Goal: Task Accomplishment & Management: Complete application form

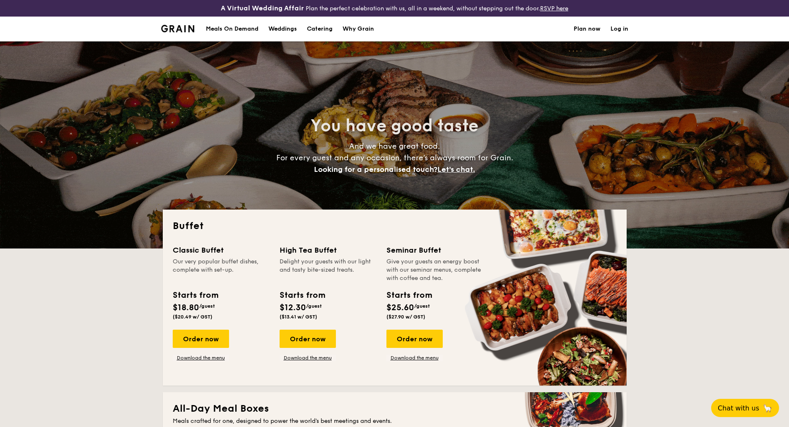
select select
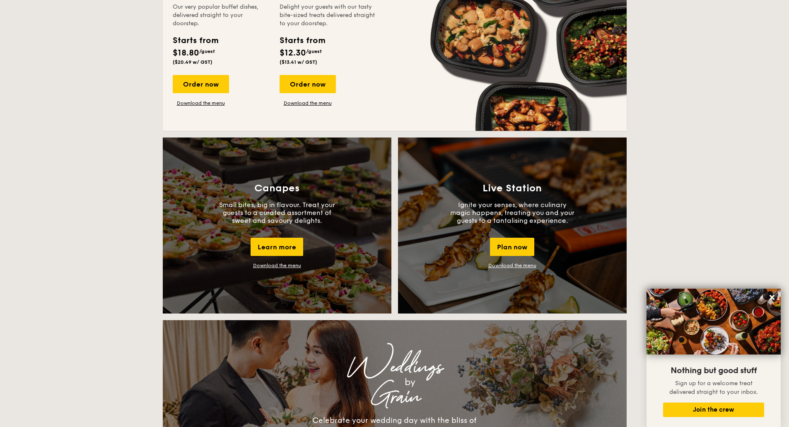
scroll to position [580, 0]
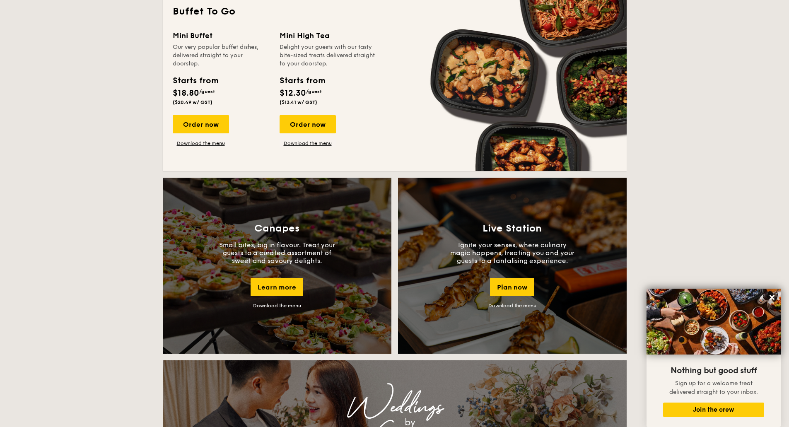
click at [213, 147] on div "Mini Buffet Our very popular buffet dishes, delivered straight to your doorstep…" at bounding box center [395, 95] width 444 height 131
click at [212, 145] on link "Download the menu" at bounding box center [201, 143] width 56 height 7
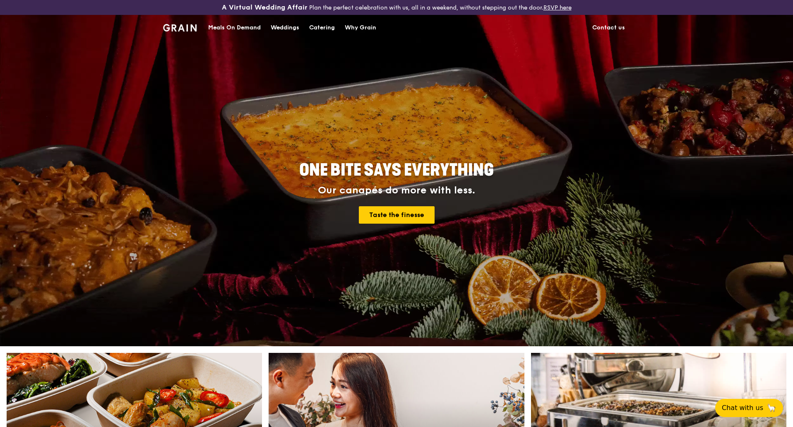
click at [320, 30] on div "Catering" at bounding box center [322, 27] width 26 height 25
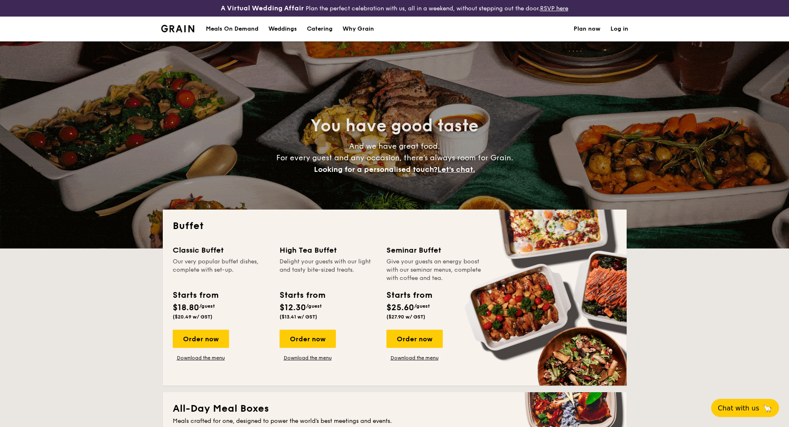
select select
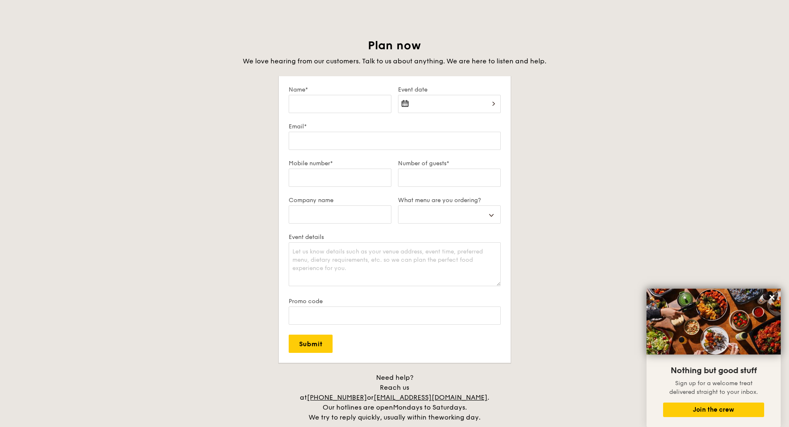
scroll to position [1407, 0]
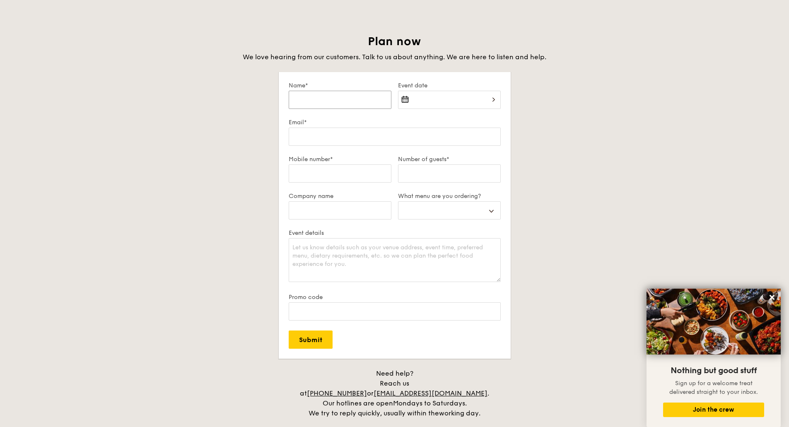
click at [356, 100] on input "Name*" at bounding box center [340, 100] width 103 height 18
type input "J"
select select
type input "Ja"
select select
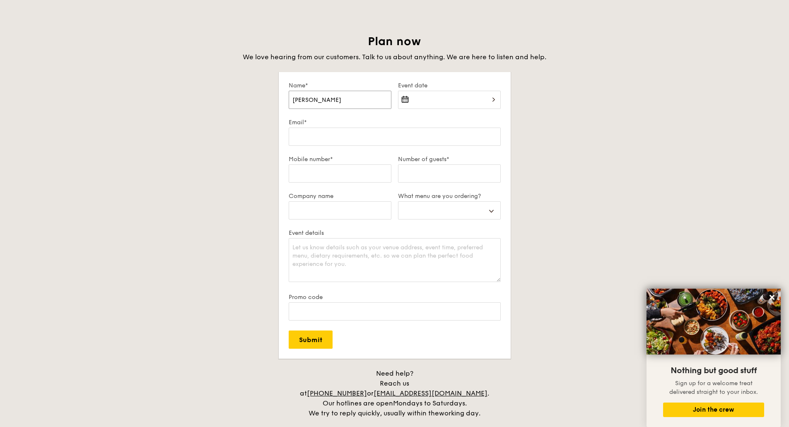
type input "Jay"
select select
type input "Jayd"
select select
type input "Jayde"
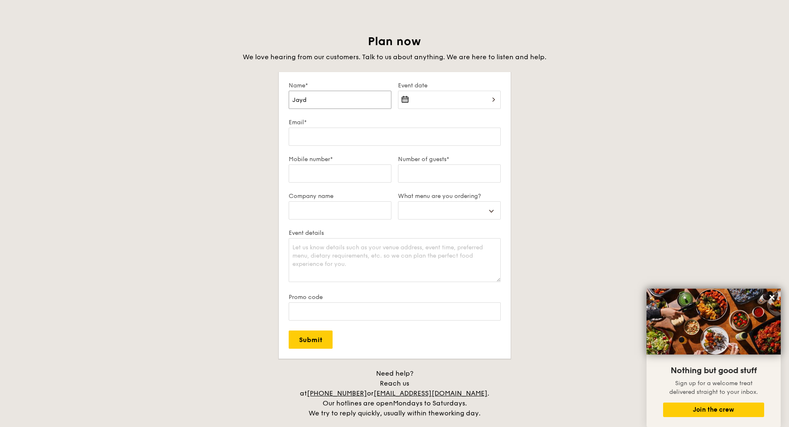
select select
type input "Jayden"
select select
type input "Jayden"
select select
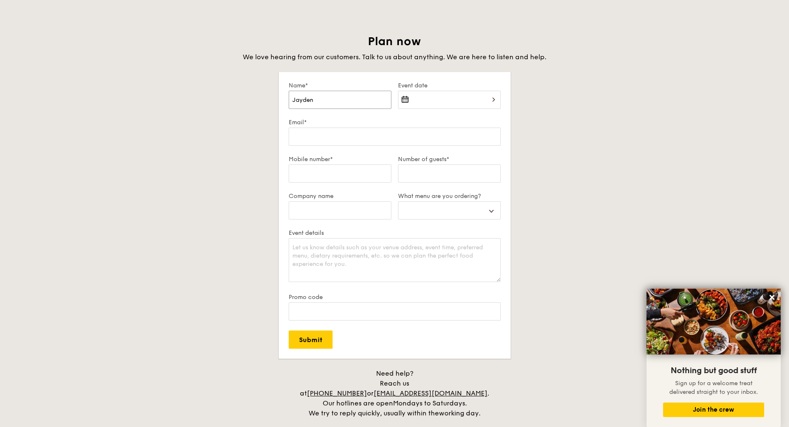
type input "Jayden T"
select select
type input "Jayden Ta"
select select
type input "Jayden Tan"
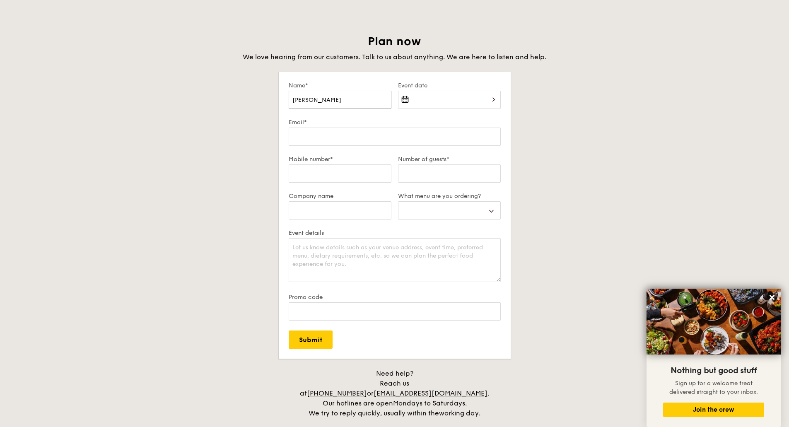
select select
type input "Jayden Tan"
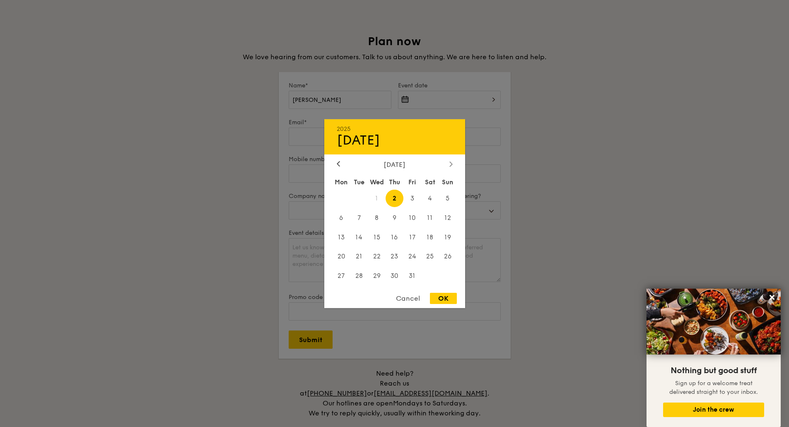
click at [451, 165] on icon at bounding box center [450, 163] width 3 height 5
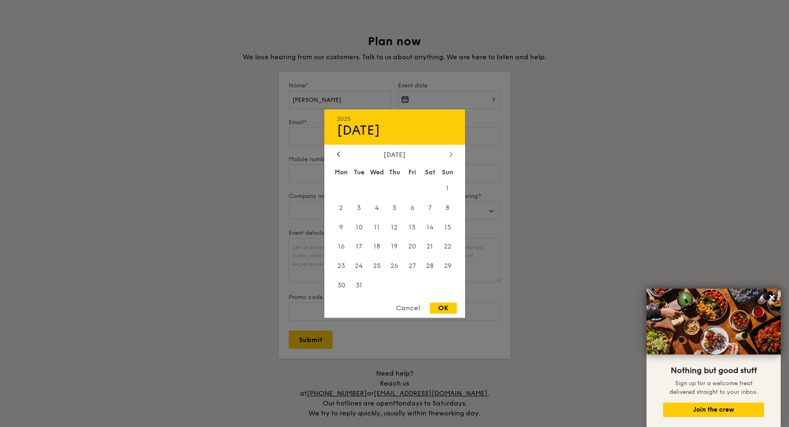
click at [450, 152] on icon at bounding box center [450, 154] width 3 height 5
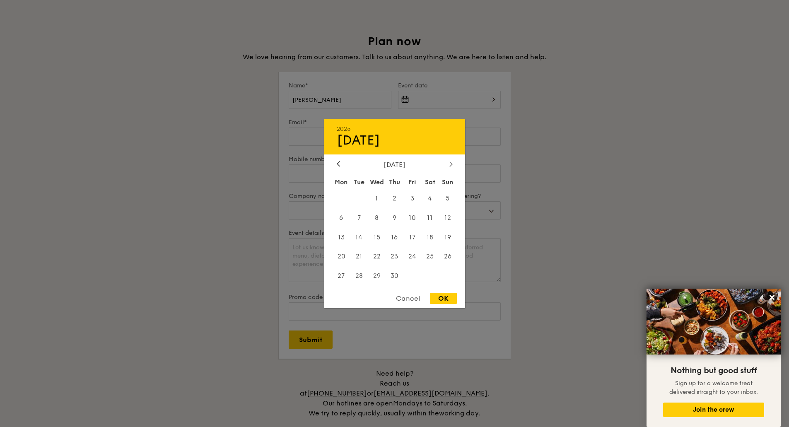
click at [449, 161] on div at bounding box center [450, 164] width 7 height 8
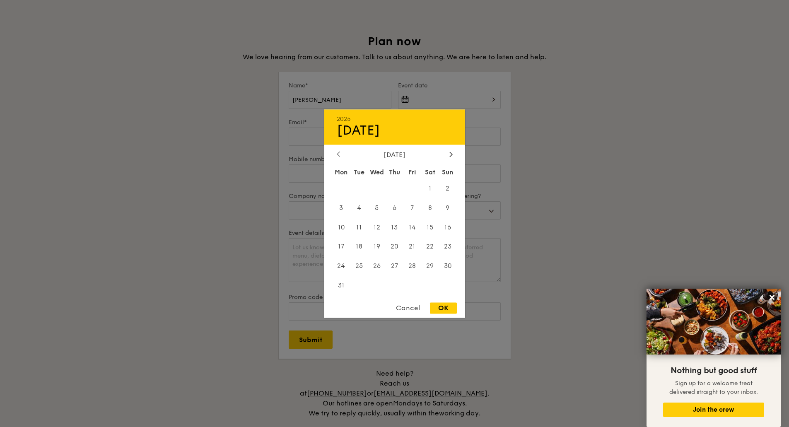
click at [339, 155] on icon at bounding box center [338, 154] width 3 height 5
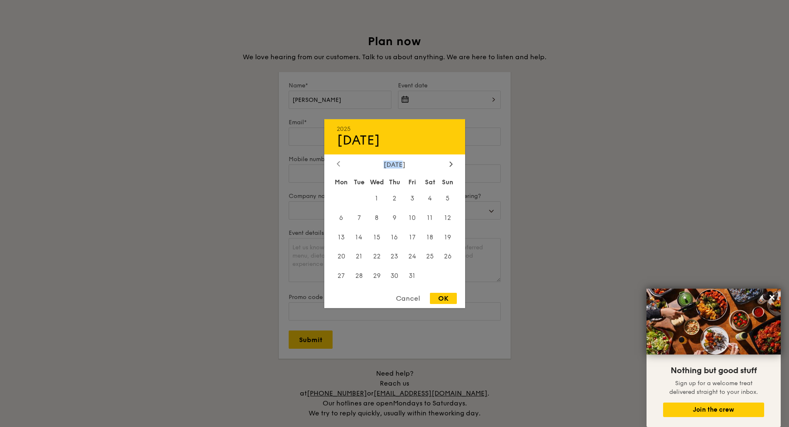
click at [339, 155] on div "2025 Oct 02 July 2026 Mon Tue Wed Thu Fri Sat Sun 1 2 3 4 5 6 7 8 9 10 11 12 13…" at bounding box center [394, 213] width 141 height 189
click at [334, 156] on div "2025 Oct 02 July 2026 Mon Tue Wed Thu Fri Sat Sun 1 2 3 4 5 6 7 8 9 10 11 12 13…" at bounding box center [394, 213] width 141 height 189
click at [337, 161] on icon at bounding box center [338, 163] width 3 height 5
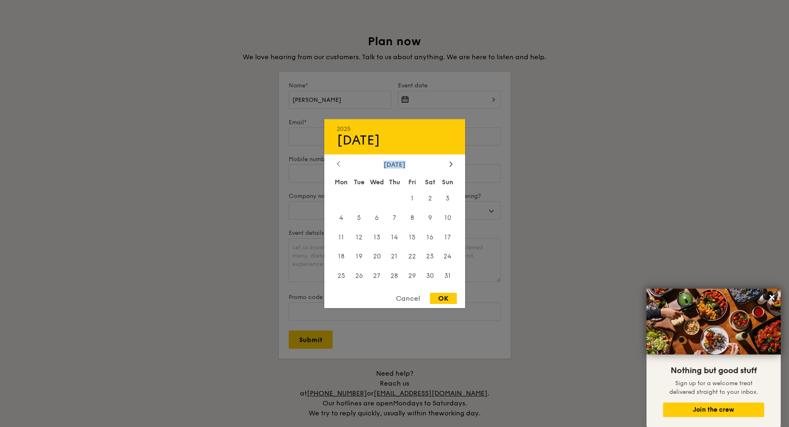
click at [337, 161] on icon at bounding box center [338, 163] width 3 height 5
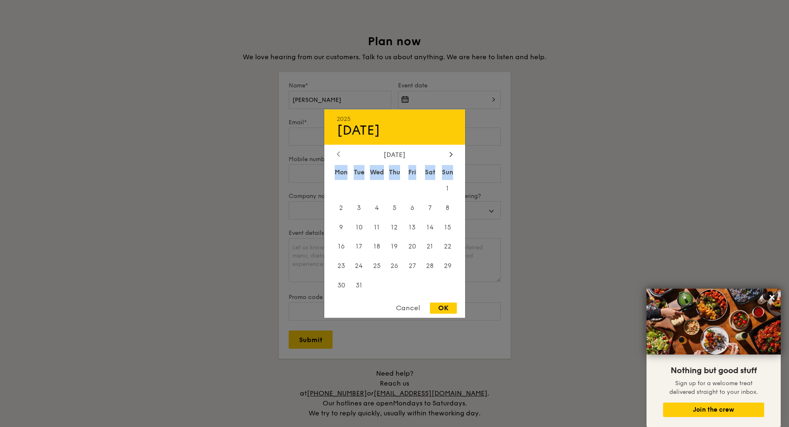
click at [337, 161] on div "March 2026 Mon Tue Wed Thu Fri Sat Sun 1 2 3 4 5 6 7 8 9 10 11 12 13 14 15 16 1…" at bounding box center [394, 223] width 141 height 145
click at [338, 156] on icon at bounding box center [338, 154] width 2 height 5
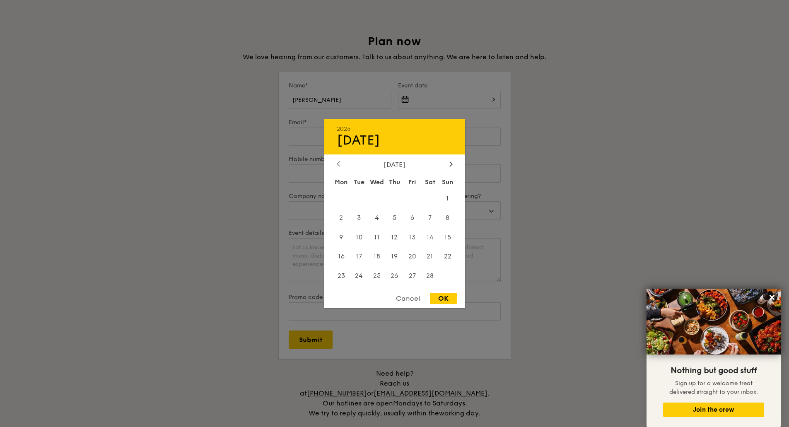
click at [338, 156] on div "2025 Oct 02 February 2026 Mon Tue Wed Thu Fri Sat Sun 1 2 3 4 5 6 7 8 9 10 11 1…" at bounding box center [394, 213] width 141 height 189
click at [337, 162] on icon at bounding box center [338, 163] width 3 height 5
click at [415, 217] on span "12" at bounding box center [412, 218] width 18 height 18
click at [443, 300] on div "OK" at bounding box center [443, 298] width 27 height 11
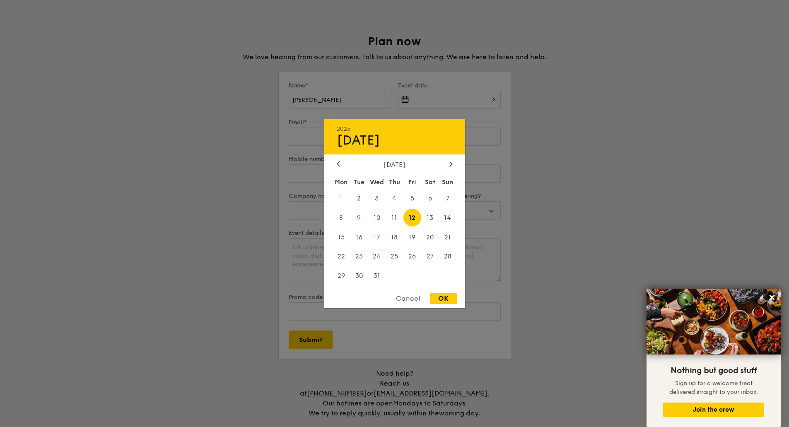
type input "Dec 12, 2025"
select select
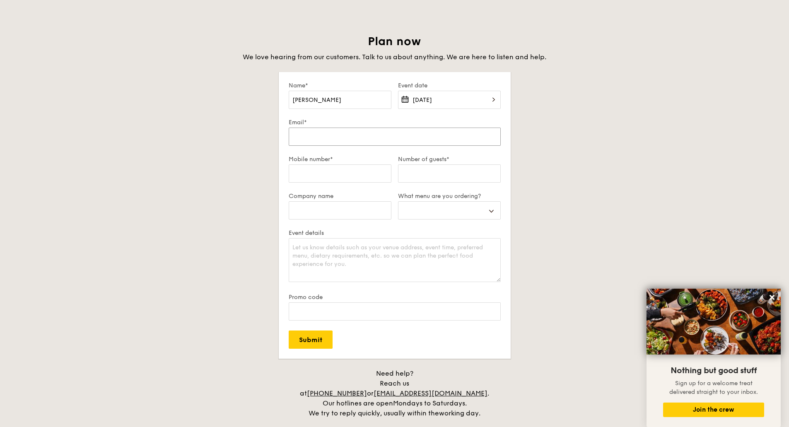
click at [323, 135] on input "Email*" at bounding box center [395, 137] width 212 height 18
type input "jayden.c.tan@pwc.com"
select select
click at [339, 172] on input "Mobile number*" at bounding box center [340, 173] width 103 height 18
type input "+65 8079 3109"
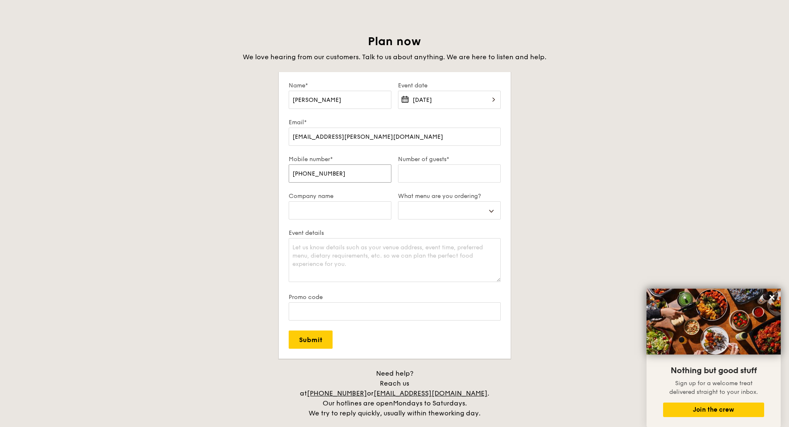
select select
click at [434, 176] on input "Number of guests*" at bounding box center [449, 173] width 103 height 18
type input "2"
select select
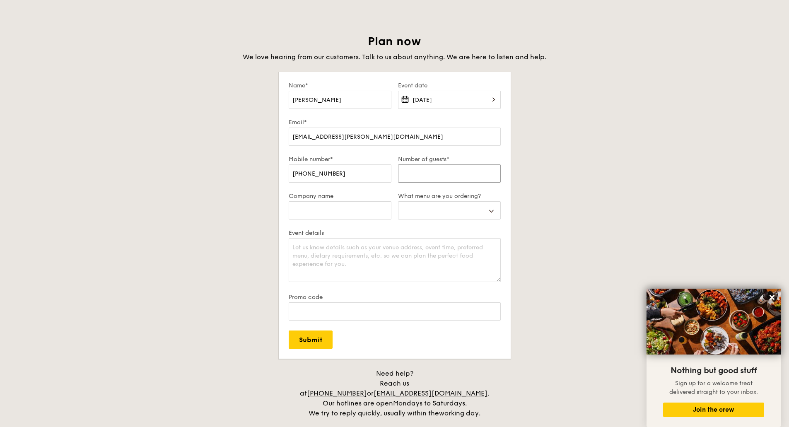
type input "3"
select select
type input "30"
select select
type input "30"
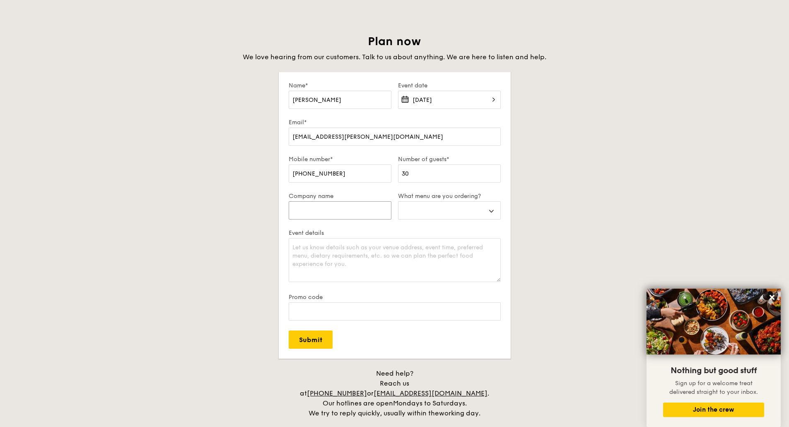
click at [360, 204] on input "Company name" at bounding box center [340, 210] width 103 height 18
type input "P"
select select
type input "Pw"
select select
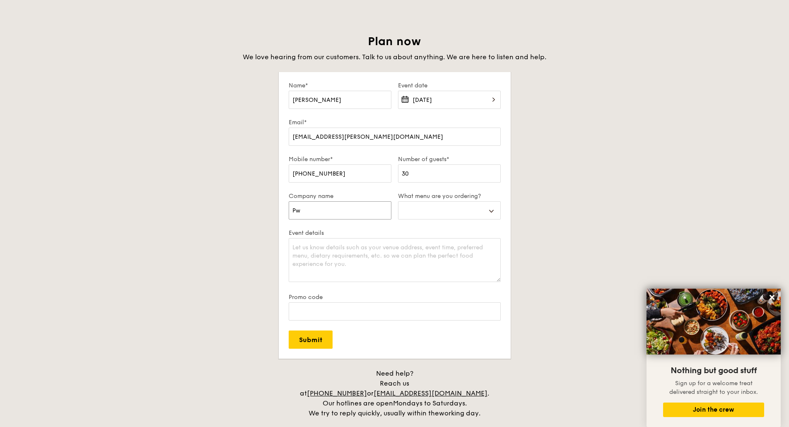
type input "PwC"
select select
type input "PwC"
select select
type input "PwC S"
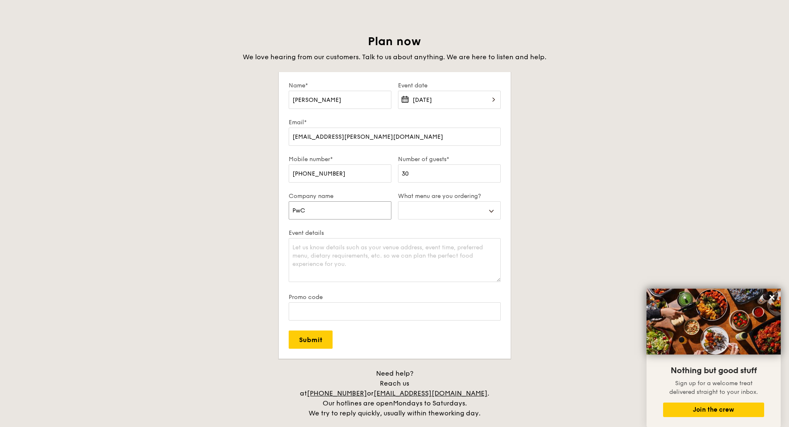
select select
type input "PwC Si"
select select
type input "PwC Sin"
select select
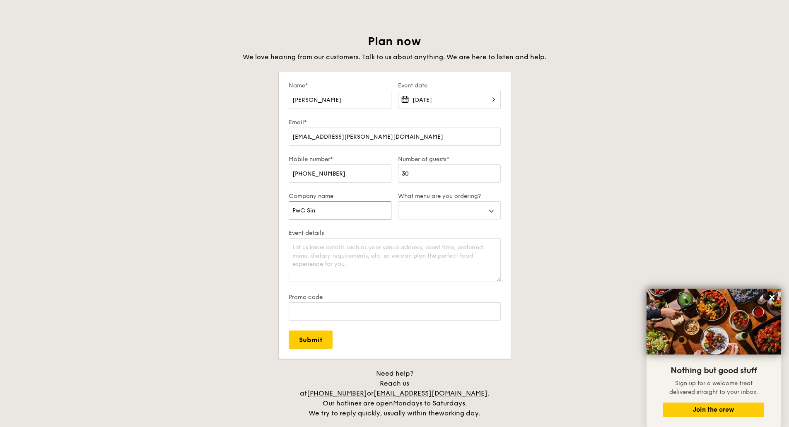
type input "PwC Sing"
select select
type input "PwC Singa"
select select
type input "PwC Singap"
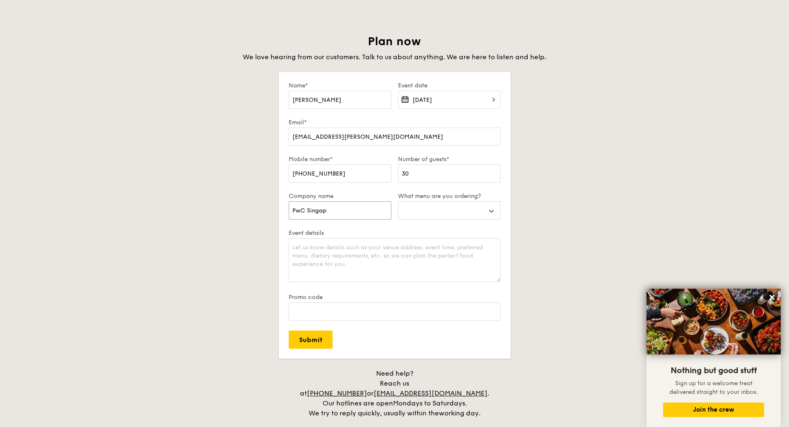
select select
type input "PwC Singapo"
select select
type input "PwC Singapor"
select select
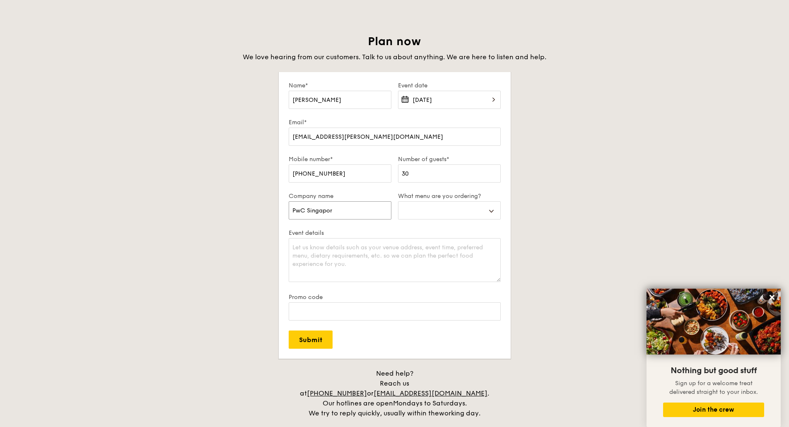
type input "PwC Singapore"
select select
type input "PwC Singapore"
click at [456, 206] on select "Buffet Mini Buffet High Tea Canapés Meal Boxes Wedding" at bounding box center [449, 210] width 103 height 18
select select "miniBuffet"
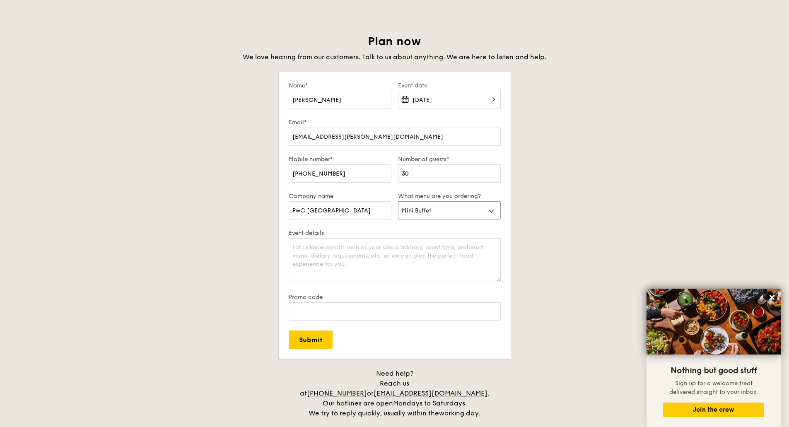
click at [398, 201] on select "Buffet Mini Buffet High Tea Canapés Meal Boxes Wedding" at bounding box center [449, 210] width 103 height 18
click at [402, 262] on textarea "Event details" at bounding box center [395, 260] width 212 height 44
click at [378, 308] on input "Promo code" at bounding box center [395, 311] width 212 height 18
click at [359, 261] on textarea "Event details" at bounding box center [395, 260] width 212 height 44
click at [368, 260] on textarea "Event details" at bounding box center [395, 260] width 212 height 44
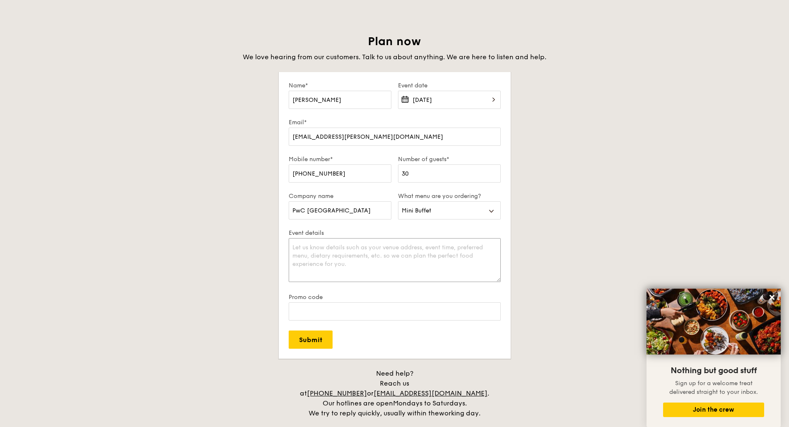
click at [414, 268] on textarea "Event details" at bounding box center [395, 260] width 212 height 44
type textarea "Small team christmas party around"
drag, startPoint x: 443, startPoint y: 176, endPoint x: 404, endPoint y: 176, distance: 38.9
click at [404, 176] on input "30" at bounding box center [449, 173] width 103 height 18
type input "3"
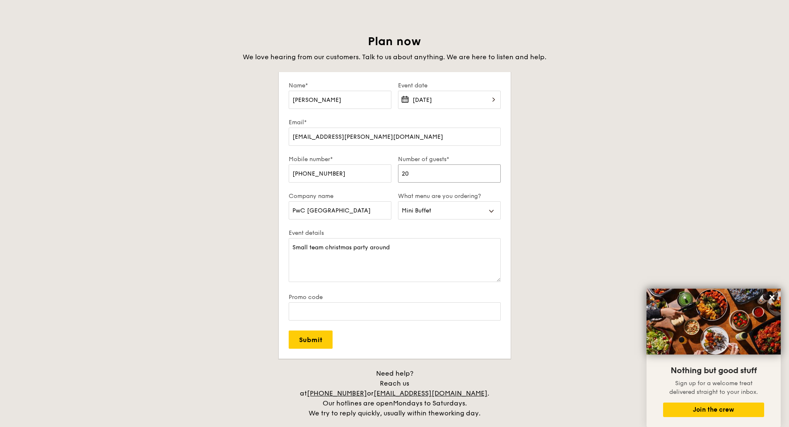
type input "20"
click at [434, 246] on textarea "Small team christmas party around" at bounding box center [395, 260] width 212 height 44
click at [374, 321] on div "Promo code" at bounding box center [395, 312] width 212 height 37
drag, startPoint x: 313, startPoint y: 329, endPoint x: 394, endPoint y: 299, distance: 86.1
click at [394, 299] on div "Promo code" at bounding box center [395, 312] width 212 height 37
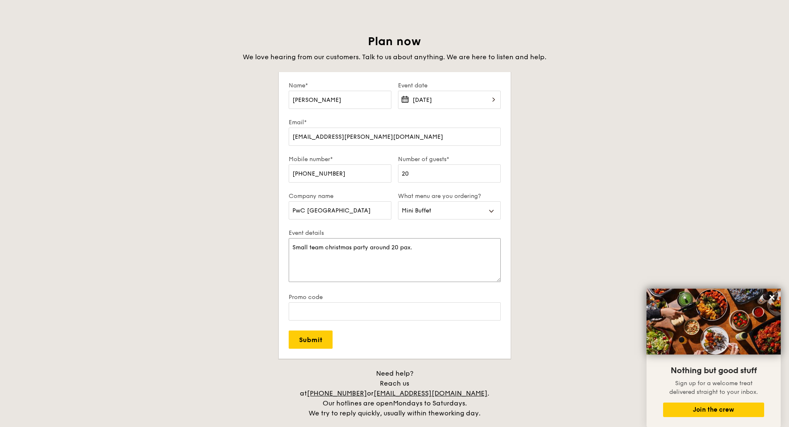
click at [439, 268] on textarea "Small team christmas party around 20 pax." at bounding box center [395, 260] width 212 height 44
type textarea "Small team christmas party around 20 pax"
click at [310, 338] on input "Submit" at bounding box center [311, 339] width 44 height 18
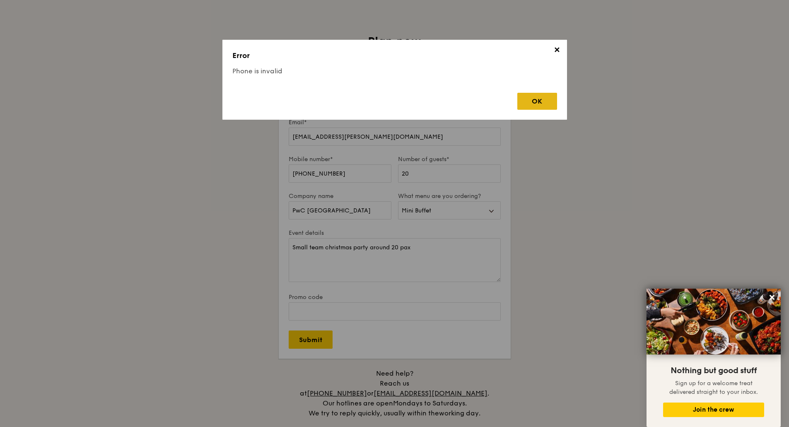
click at [538, 95] on div "OK" at bounding box center [537, 101] width 40 height 17
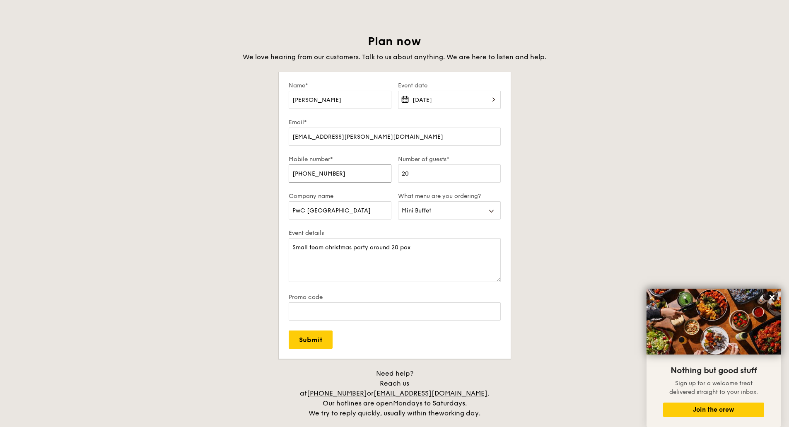
click at [342, 173] on input "+65 8079 3109" at bounding box center [340, 173] width 103 height 18
drag, startPoint x: 342, startPoint y: 173, endPoint x: 296, endPoint y: 172, distance: 46.4
click at [296, 172] on input "+65 8079 3109" at bounding box center [340, 173] width 103 height 18
click at [322, 174] on input "+65 8079 3109" at bounding box center [340, 173] width 103 height 18
drag, startPoint x: 310, startPoint y: 175, endPoint x: 406, endPoint y: 181, distance: 96.3
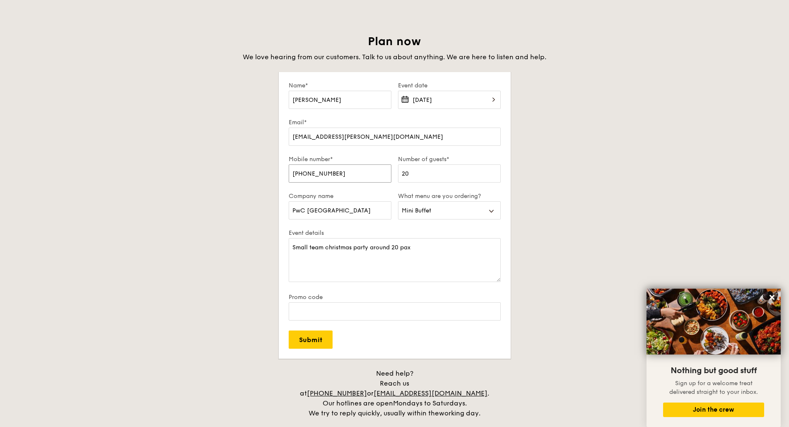
click at [395, 181] on div "Mobile number* +65 8079 3109 Number of guests* 20" at bounding box center [394, 174] width 219 height 37
click at [419, 286] on div "Event details Small team christmas party around 20 pax" at bounding box center [395, 261] width 212 height 64
click at [332, 173] on input "+65 98251033" at bounding box center [340, 173] width 103 height 18
click at [323, 337] on input "Submit" at bounding box center [311, 339] width 44 height 18
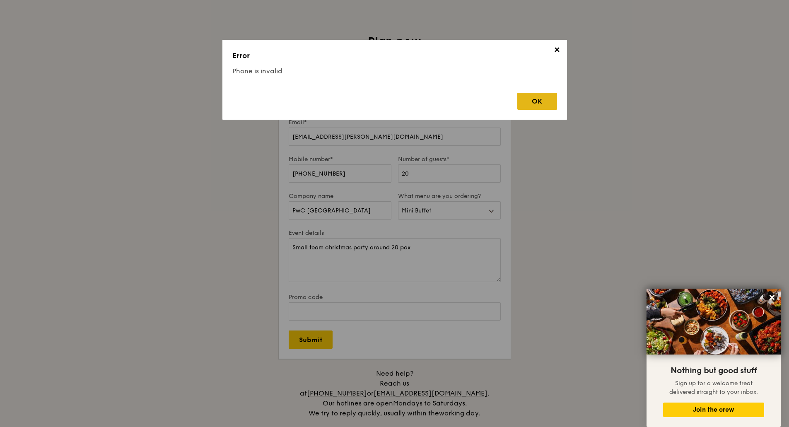
click at [522, 100] on div "OK" at bounding box center [537, 101] width 40 height 17
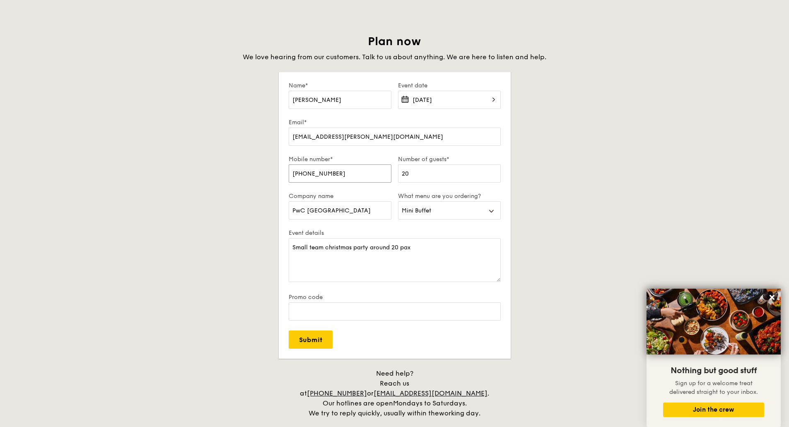
click at [309, 172] on input "+65 98251033" at bounding box center [340, 173] width 103 height 18
click at [306, 174] on input "+65 98251033" at bounding box center [340, 173] width 103 height 18
type input "+6598251033"
click at [307, 336] on input "Submit" at bounding box center [311, 339] width 44 height 18
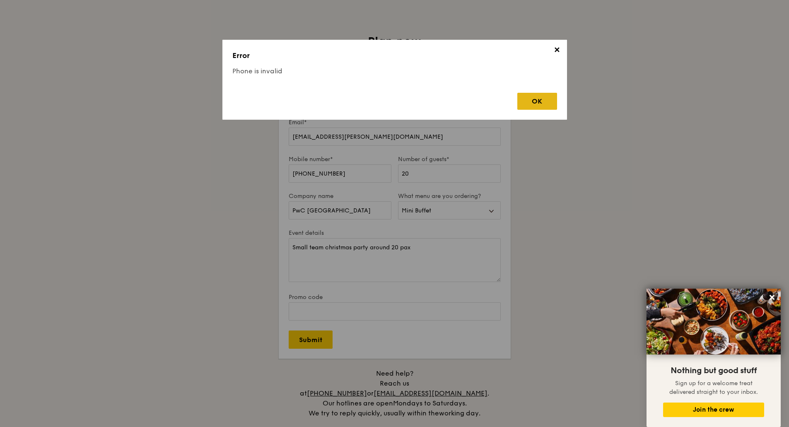
click at [551, 100] on div "OK" at bounding box center [537, 101] width 40 height 17
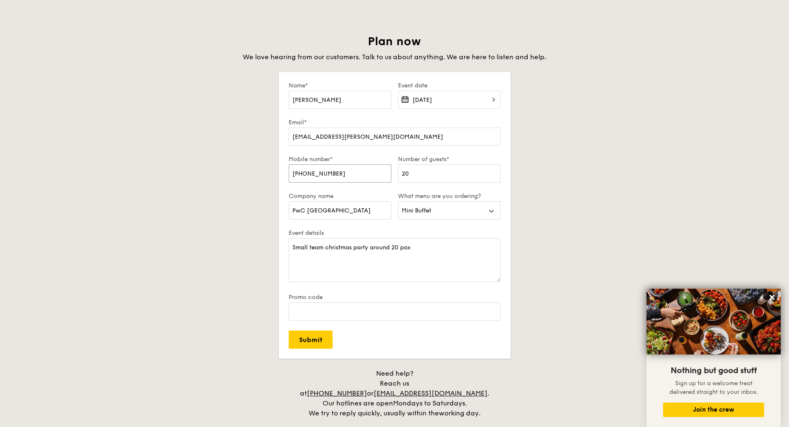
drag, startPoint x: 343, startPoint y: 173, endPoint x: 270, endPoint y: 171, distance: 72.9
click at [270, 171] on div "Plan now We love hearing from our customers. Talk to us about anything. We are …" at bounding box center [395, 226] width 464 height 384
type input "_"
drag, startPoint x: 318, startPoint y: 171, endPoint x: 322, endPoint y: 171, distance: 4.6
click at [322, 171] on input "+65 8079 3109" at bounding box center [340, 173] width 103 height 18
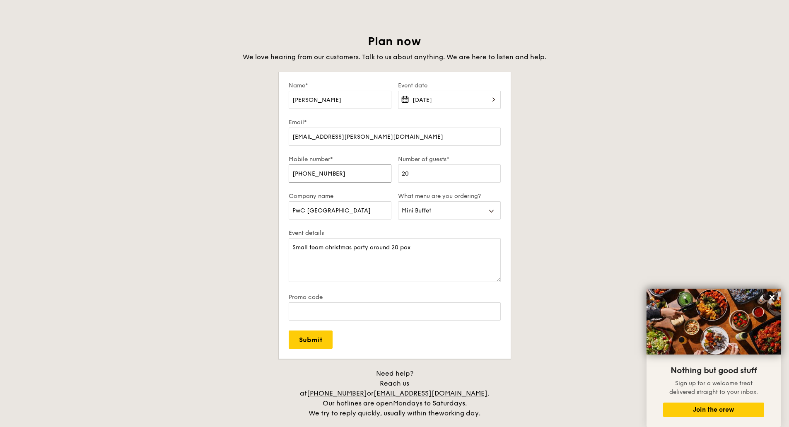
click at [320, 173] on input "+65 8079 3109" at bounding box center [340, 173] width 103 height 18
click at [340, 172] on input "+65 8079 3109" at bounding box center [340, 173] width 103 height 18
click at [321, 173] on input "+65 8079 3109" at bounding box center [340, 173] width 103 height 18
click at [307, 174] on input "+65 80793109" at bounding box center [340, 173] width 103 height 18
click at [304, 174] on input "+65 80793109" at bounding box center [340, 173] width 103 height 18
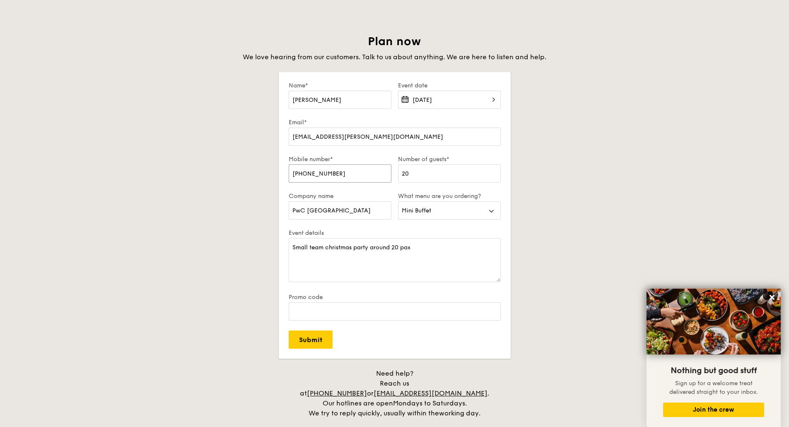
type input "+6580793109"
click at [360, 286] on div "Event details Small team christmas party around 20 pax" at bounding box center [395, 261] width 212 height 64
click at [323, 335] on input "Submit" at bounding box center [311, 339] width 44 height 18
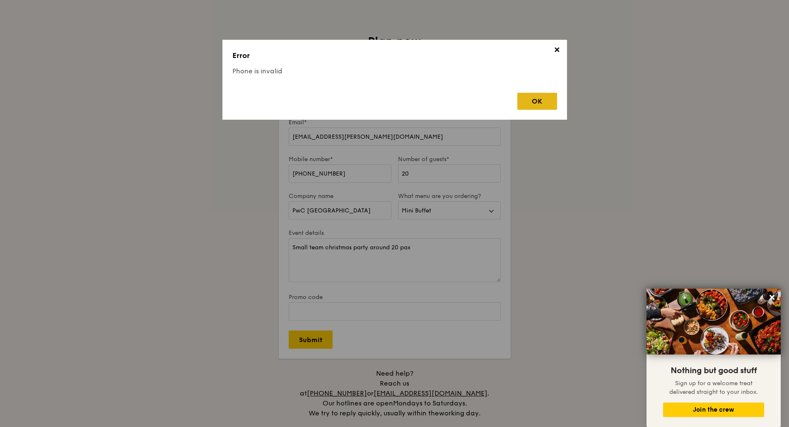
click at [546, 99] on div "OK" at bounding box center [537, 101] width 40 height 17
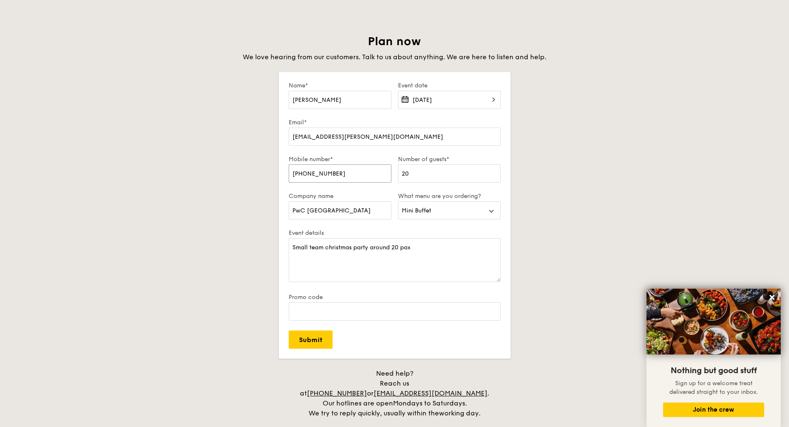
click at [342, 171] on input "+6580793109" at bounding box center [340, 173] width 103 height 18
drag, startPoint x: 342, startPoint y: 171, endPoint x: 281, endPoint y: 171, distance: 60.9
click at [281, 171] on form "Name* Jayden Tan Event date Dec 12, 2025 Email* jayden.c.tan@pwc.com Mobile num…" at bounding box center [395, 215] width 232 height 286
click at [364, 174] on input "+6580793109" at bounding box center [340, 173] width 103 height 18
drag, startPoint x: 364, startPoint y: 174, endPoint x: 142, endPoint y: 154, distance: 223.2
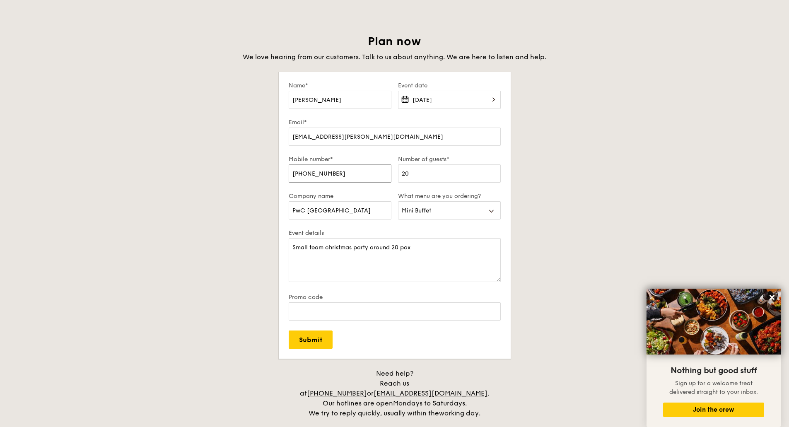
click at [177, 157] on div "Plan now We love hearing from our customers. Talk to us about anything. We are …" at bounding box center [395, 226] width 464 height 384
click at [353, 280] on textarea "Small team christmas party around 20 pax" at bounding box center [395, 260] width 212 height 44
click at [362, 312] on input "Promo code" at bounding box center [395, 311] width 212 height 18
click at [312, 337] on input "Submit" at bounding box center [311, 339] width 44 height 18
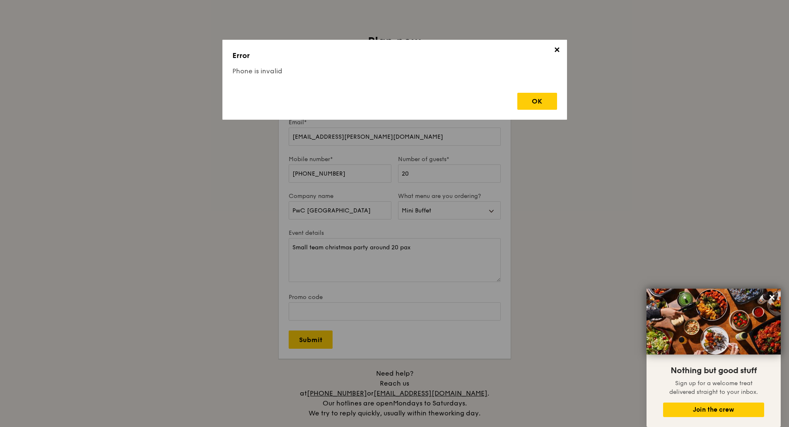
click at [546, 92] on div "OK" at bounding box center [394, 98] width 325 height 24
click at [528, 110] on div "✕ Error Phone is invalid OK" at bounding box center [394, 80] width 344 height 80
click at [545, 101] on div "OK" at bounding box center [537, 101] width 40 height 17
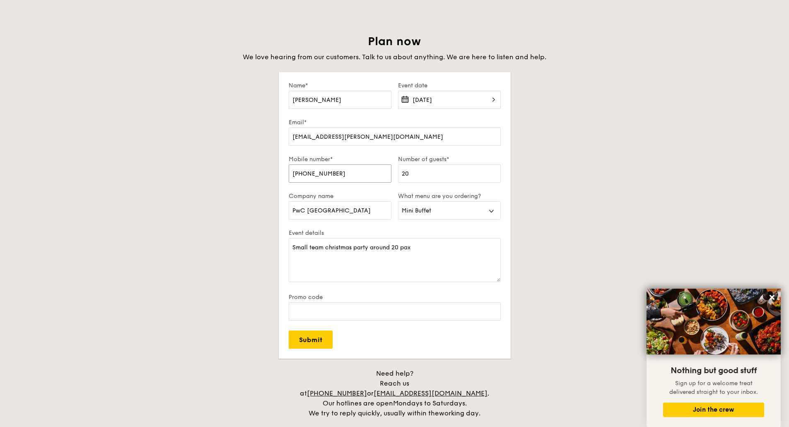
click at [342, 175] on input "+6598251033" at bounding box center [340, 173] width 103 height 18
drag, startPoint x: 304, startPoint y: 174, endPoint x: 274, endPoint y: 173, distance: 29.8
click at [274, 173] on div "Plan now We love hearing from our customers. Talk to us about anything. We are …" at bounding box center [395, 226] width 464 height 384
type input "98251033"
click at [308, 349] on form "Name* Jayden Tan Event date Dec 12, 2025 Email* jayden.c.tan@pwc.com Mobile num…" at bounding box center [395, 215] width 232 height 286
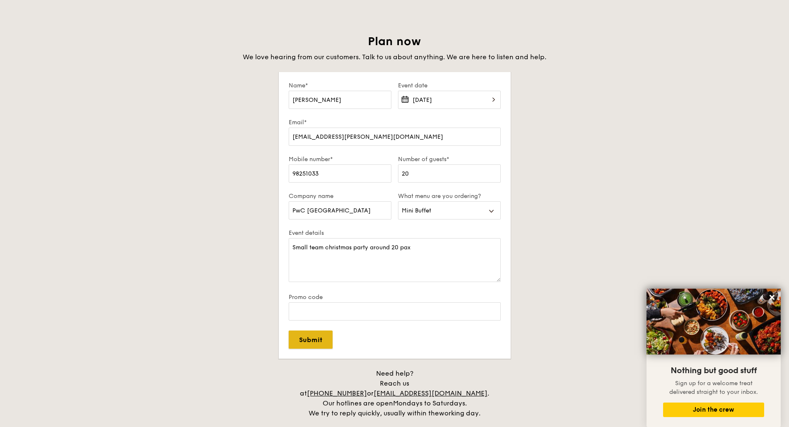
click at [310, 340] on input "Submit" at bounding box center [311, 339] width 44 height 18
select select
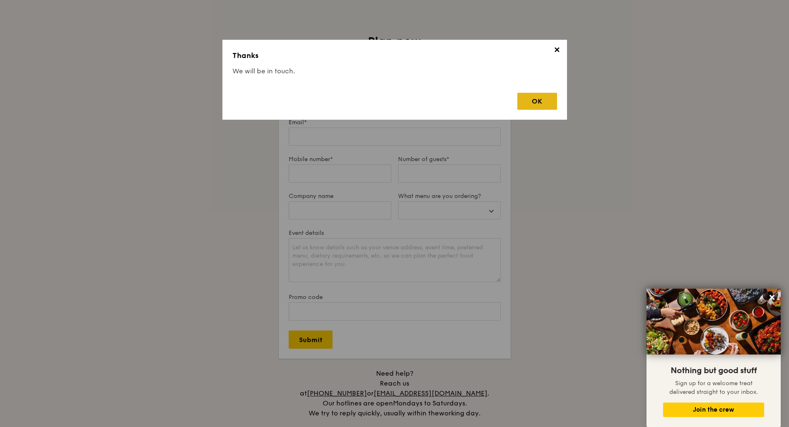
click at [545, 100] on div "OK" at bounding box center [537, 101] width 40 height 17
